Goal: Find specific page/section: Find specific page/section

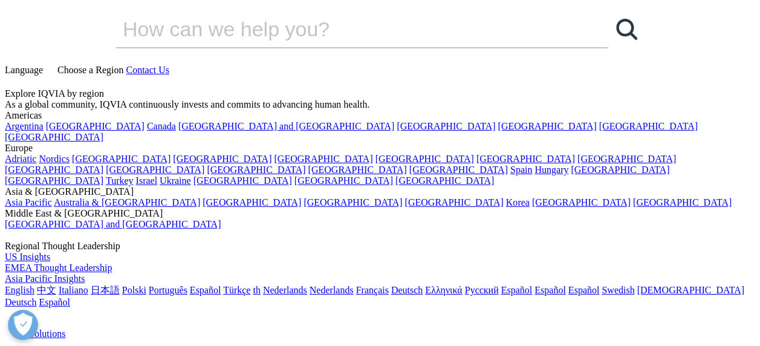
click at [247, 47] on input "Search" at bounding box center [344, 29] width 458 height 36
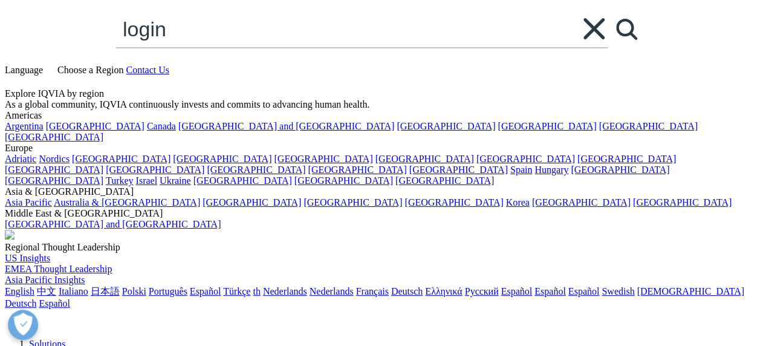
type input "login"
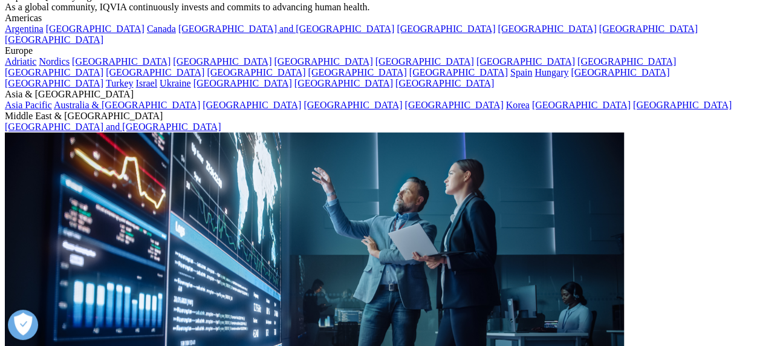
type input "login"
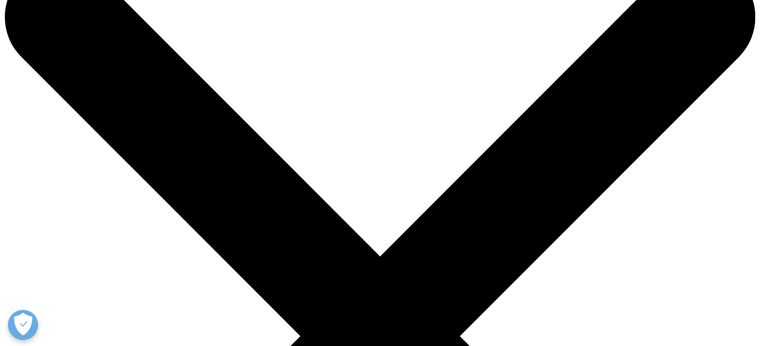
scroll to position [181, 0]
